Goal: Information Seeking & Learning: Find specific fact

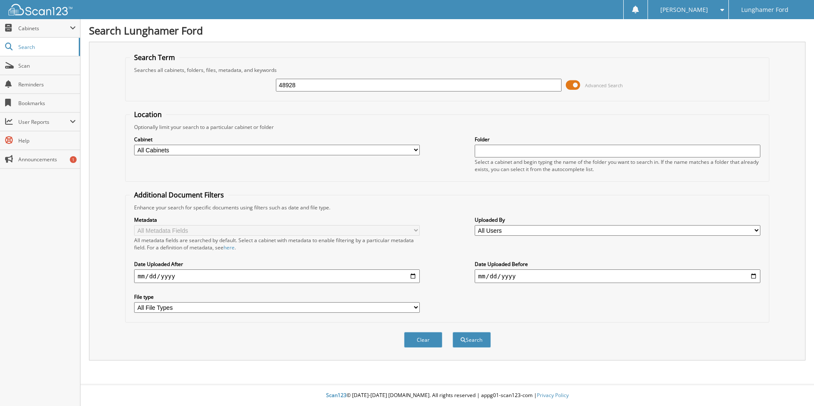
type input "48928"
click at [452, 332] on button "Search" at bounding box center [471, 340] width 38 height 16
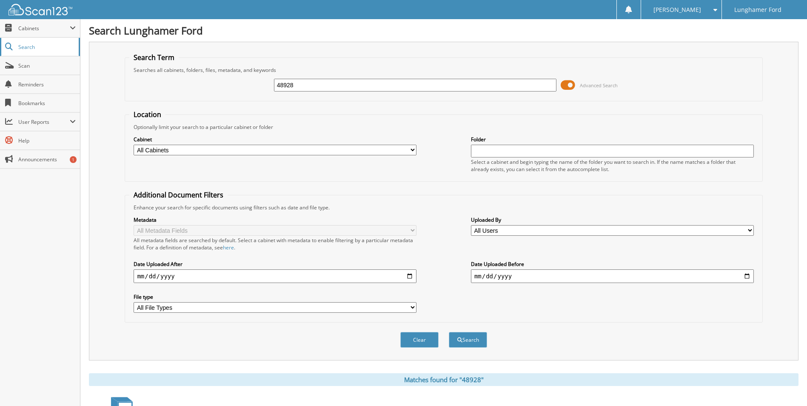
click at [37, 46] on span "Search" at bounding box center [46, 46] width 56 height 7
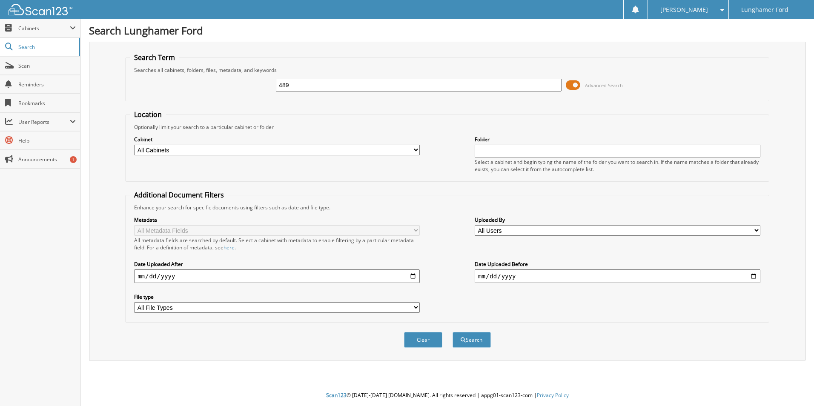
type input "489"
click at [452, 332] on button "Search" at bounding box center [471, 340] width 38 height 16
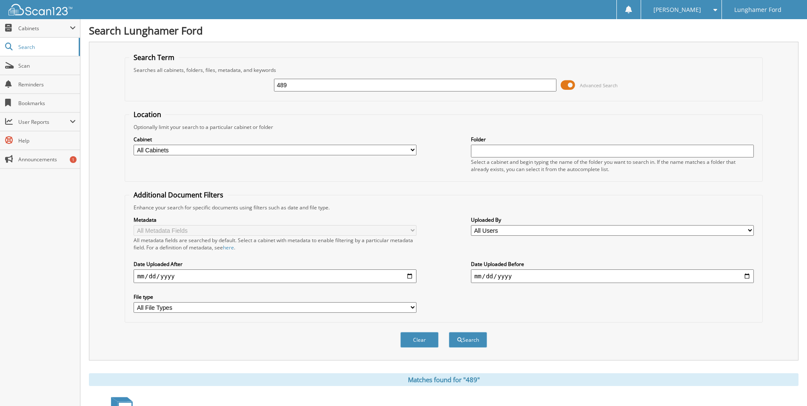
click at [156, 151] on select "All Cabinets CAR DEALS - AUTOMATE CAR DEALS - CDK PARTS INVOICES SERVICE RO Nee…" at bounding box center [275, 150] width 283 height 11
select select "42245"
click at [134, 145] on select "All Cabinets CAR DEALS - AUTOMATE CAR DEALS - CDK PARTS INVOICES SERVICE RO Nee…" at bounding box center [275, 150] width 283 height 11
click at [312, 86] on input "489" at bounding box center [415, 85] width 283 height 13
type input "48928"
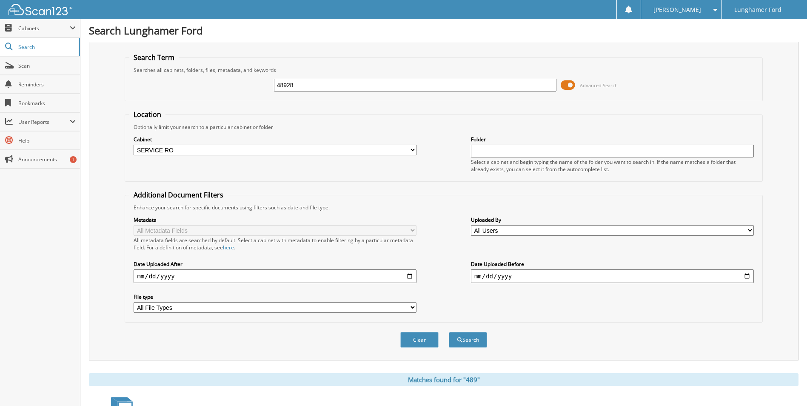
click at [449, 332] on button "Search" at bounding box center [468, 340] width 38 height 16
click at [5, 26] on span at bounding box center [9, 28] width 8 height 8
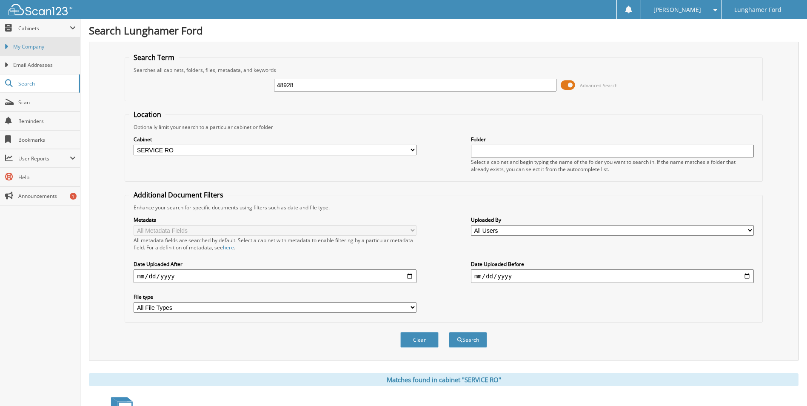
click at [35, 48] on span "My Company" at bounding box center [44, 47] width 63 height 8
